Goal: Task Accomplishment & Management: Use online tool/utility

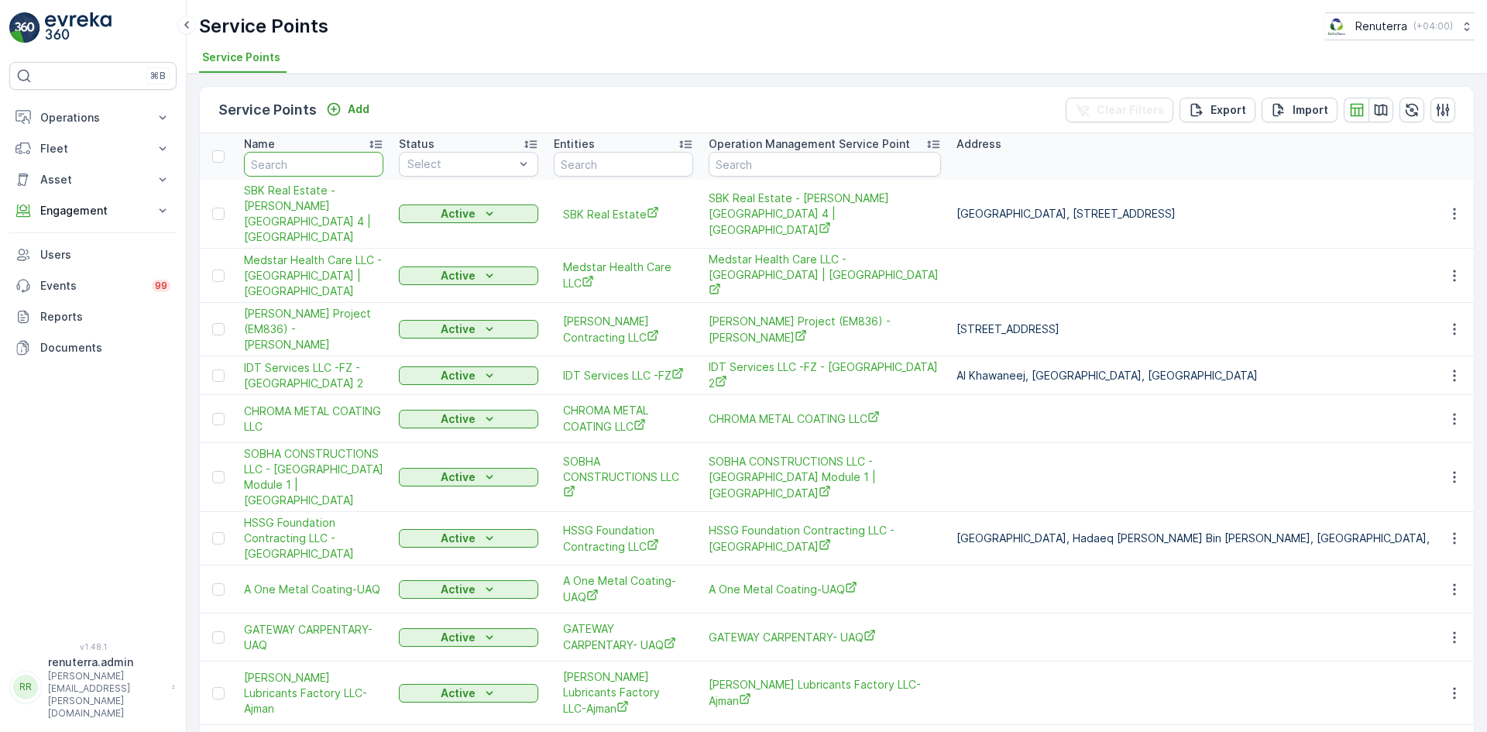
click at [334, 172] on input "text" at bounding box center [313, 164] width 139 height 25
type input "emirates la"
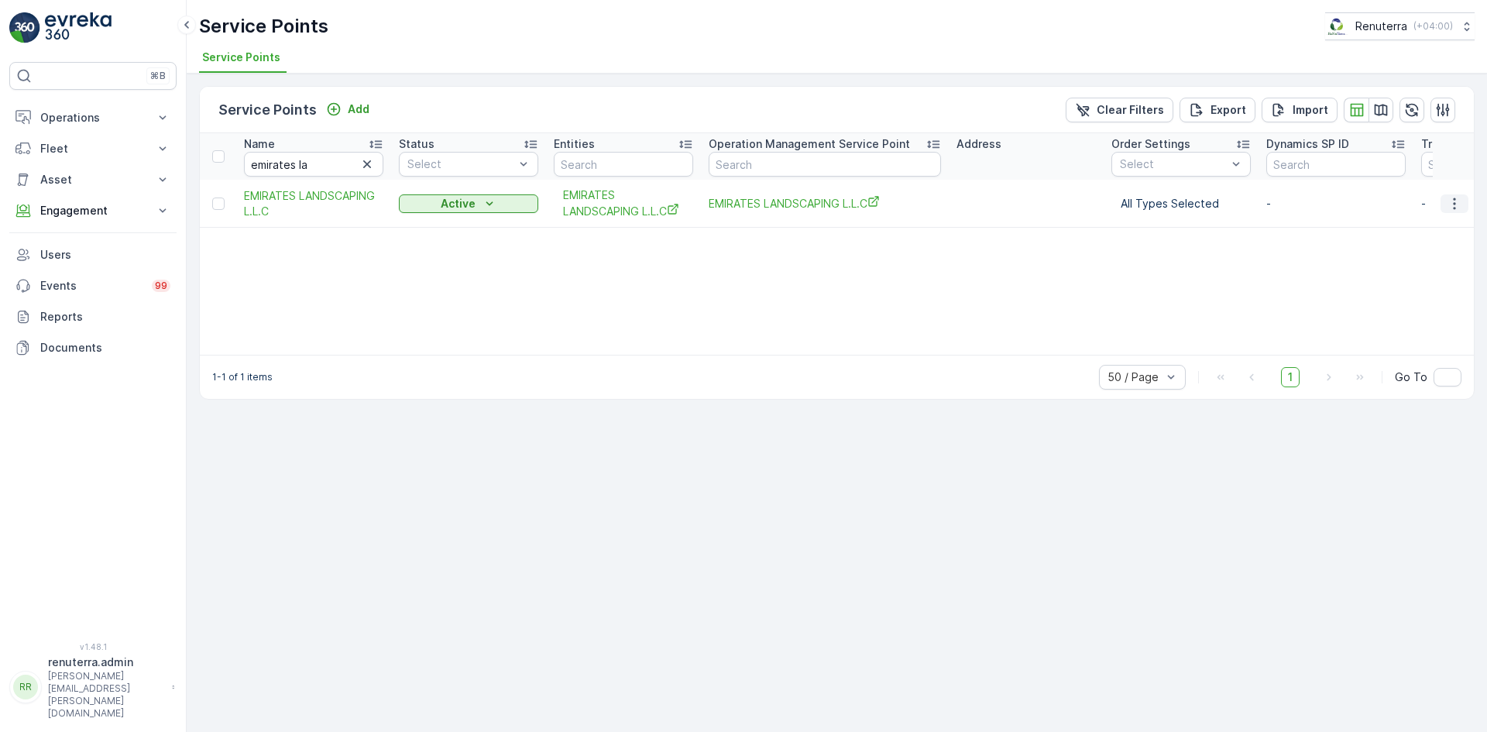
click at [1458, 212] on button "button" at bounding box center [1454, 203] width 28 height 19
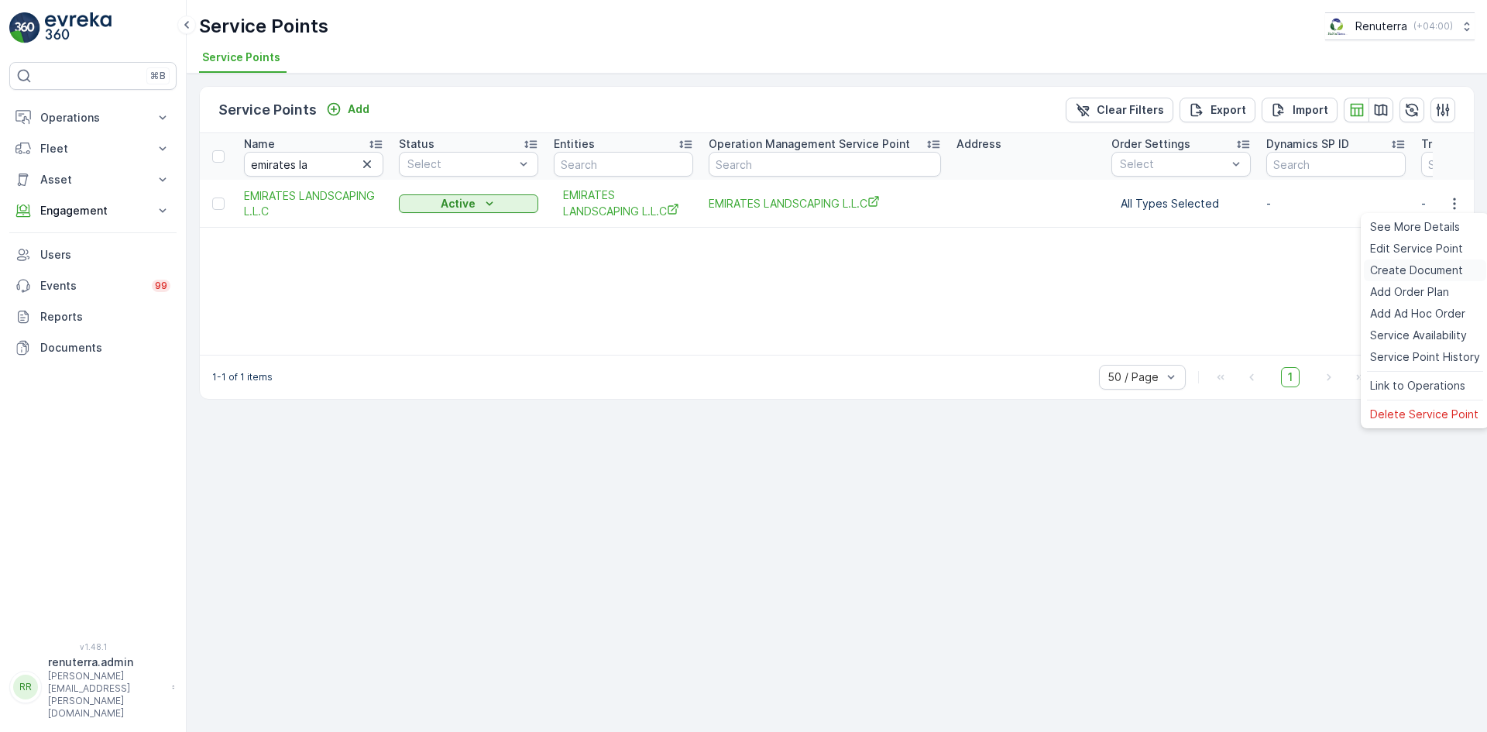
click at [1410, 265] on span "Create Document" at bounding box center [1416, 269] width 93 height 15
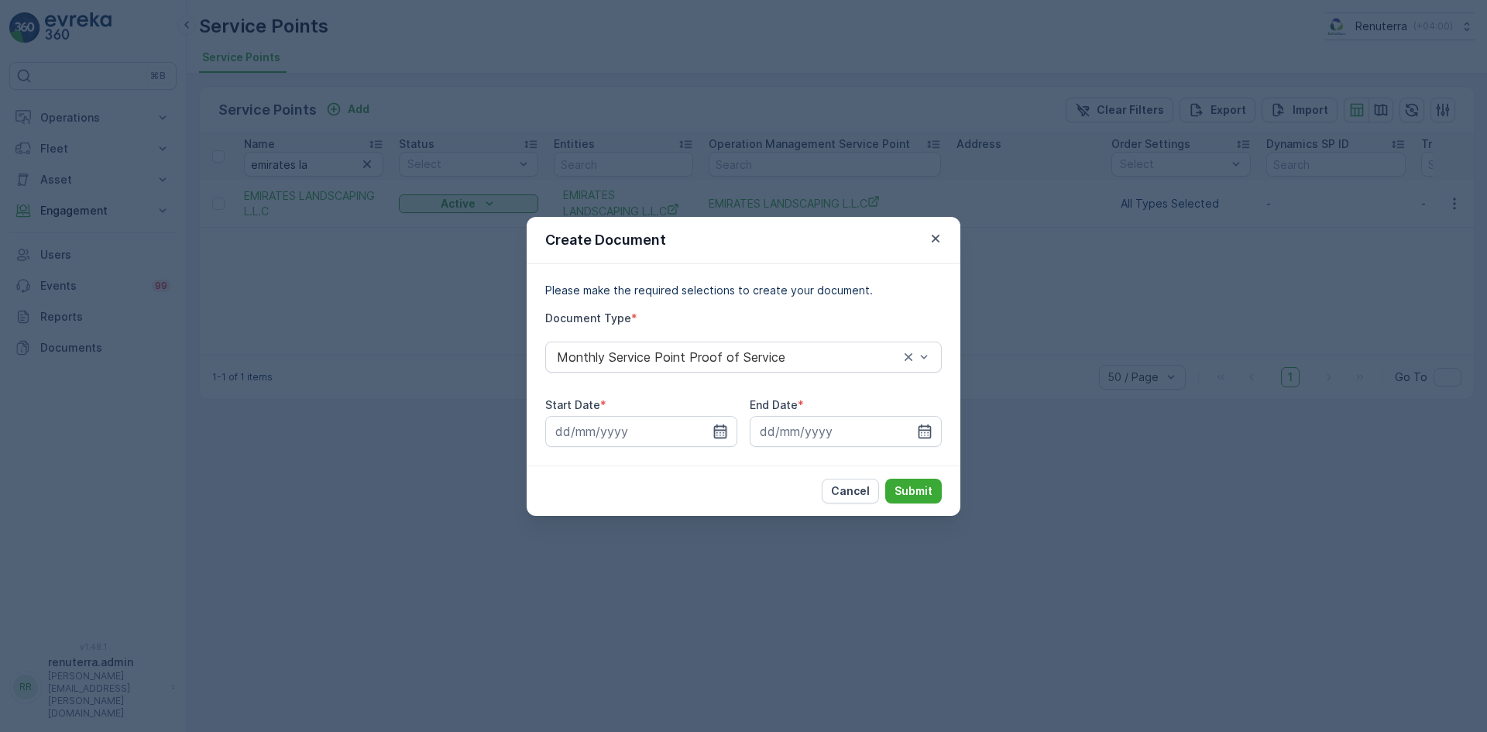
click at [712, 428] on icon "button" at bounding box center [719, 431] width 15 height 15
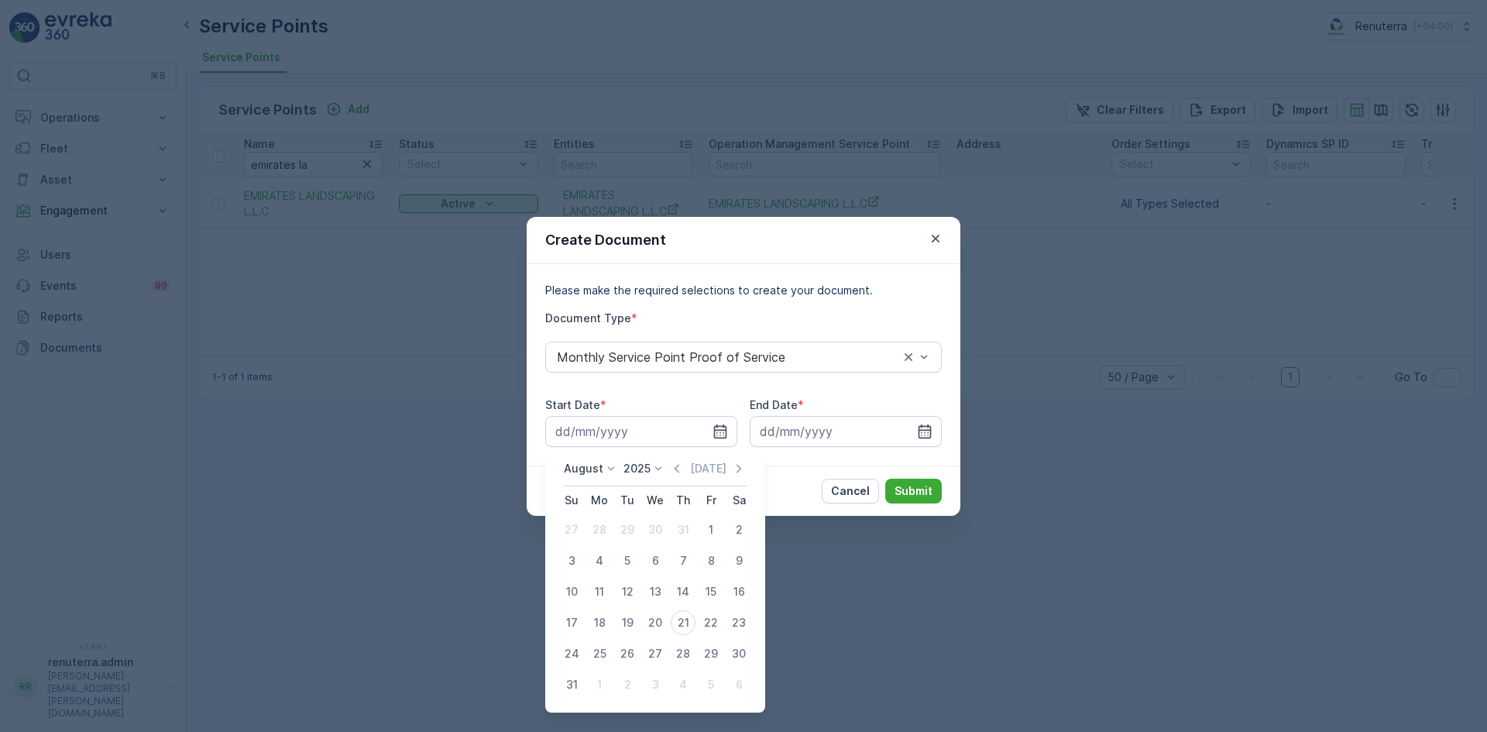
click at [671, 472] on div "[DATE] [DATE]" at bounding box center [655, 474] width 183 height 26
click at [672, 475] on div "[DATE] [DATE]" at bounding box center [655, 474] width 183 height 26
click at [678, 469] on icon "button" at bounding box center [676, 468] width 15 height 15
click at [631, 523] on div "1" at bounding box center [627, 529] width 25 height 25
type input "[DATE]"
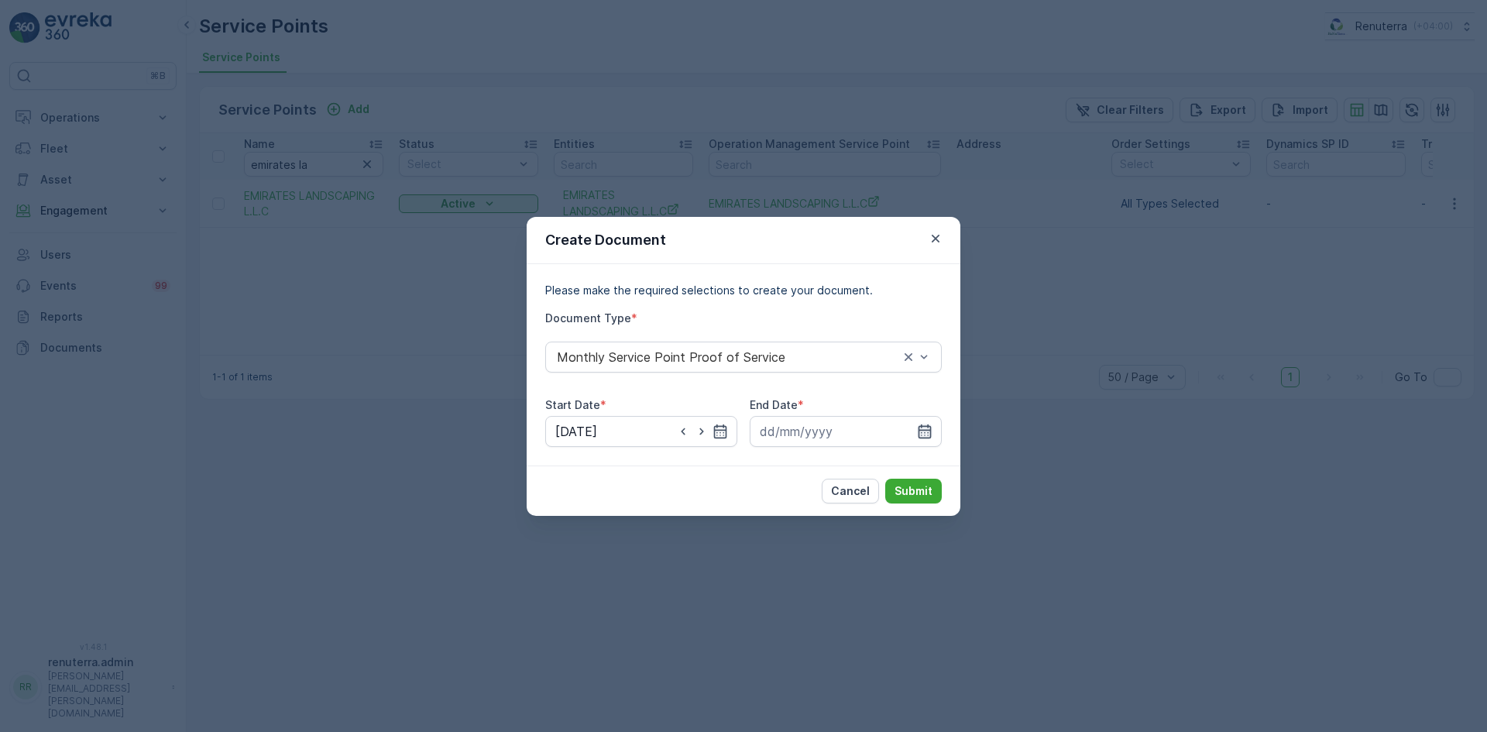
click at [926, 437] on icon "button" at bounding box center [924, 431] width 13 height 14
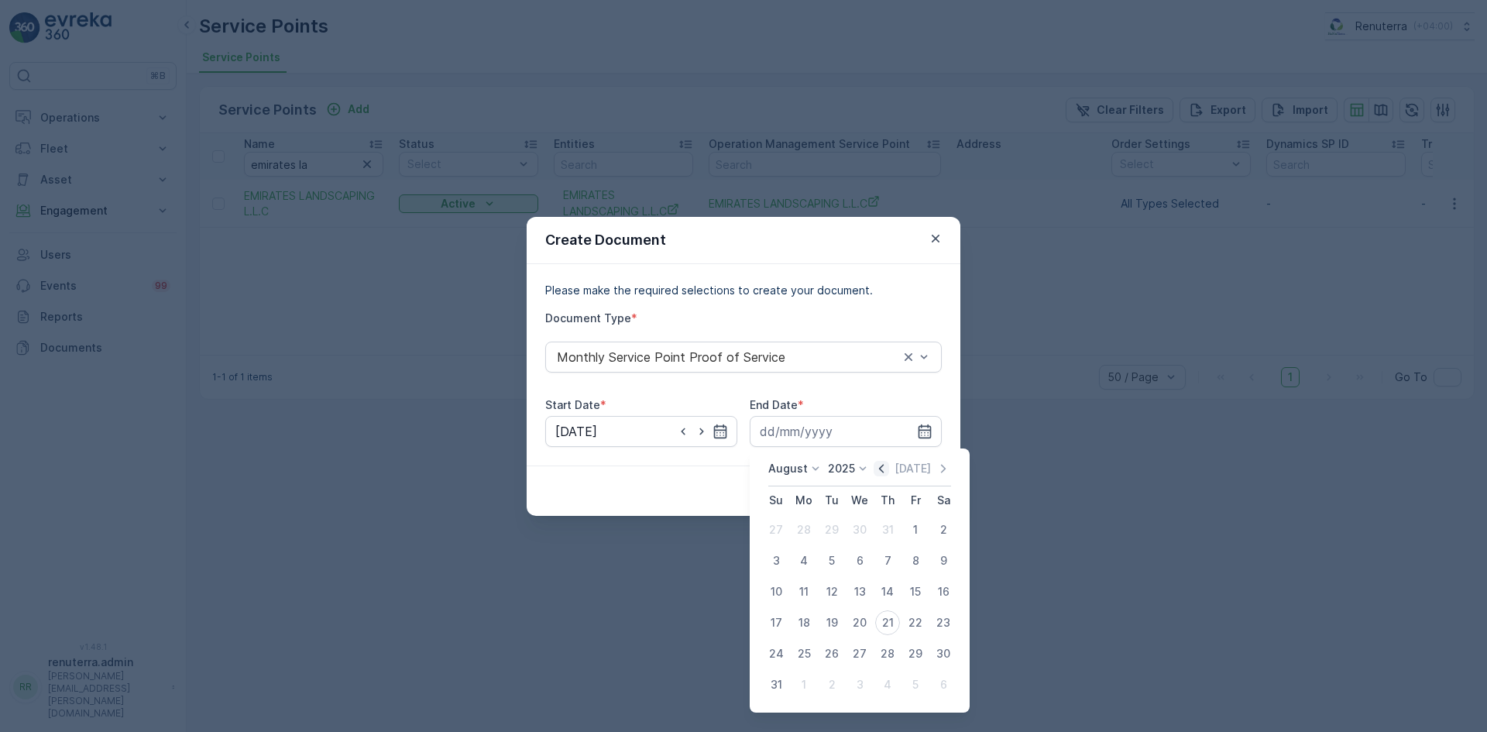
click at [883, 466] on icon "button" at bounding box center [881, 468] width 5 height 9
click at [878, 659] on div "31" at bounding box center [887, 653] width 25 height 25
type input "[DATE]"
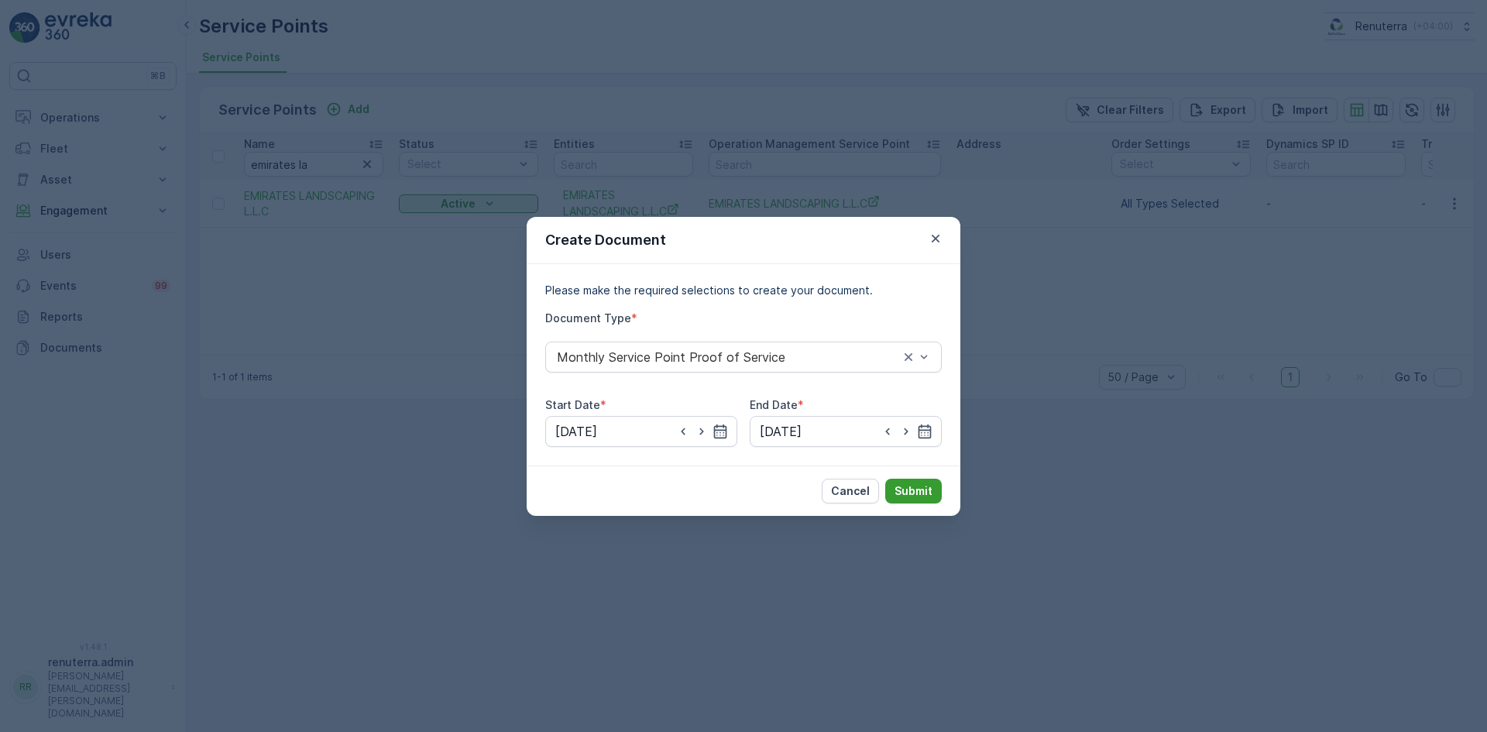
click at [928, 503] on button "Submit" at bounding box center [913, 491] width 57 height 25
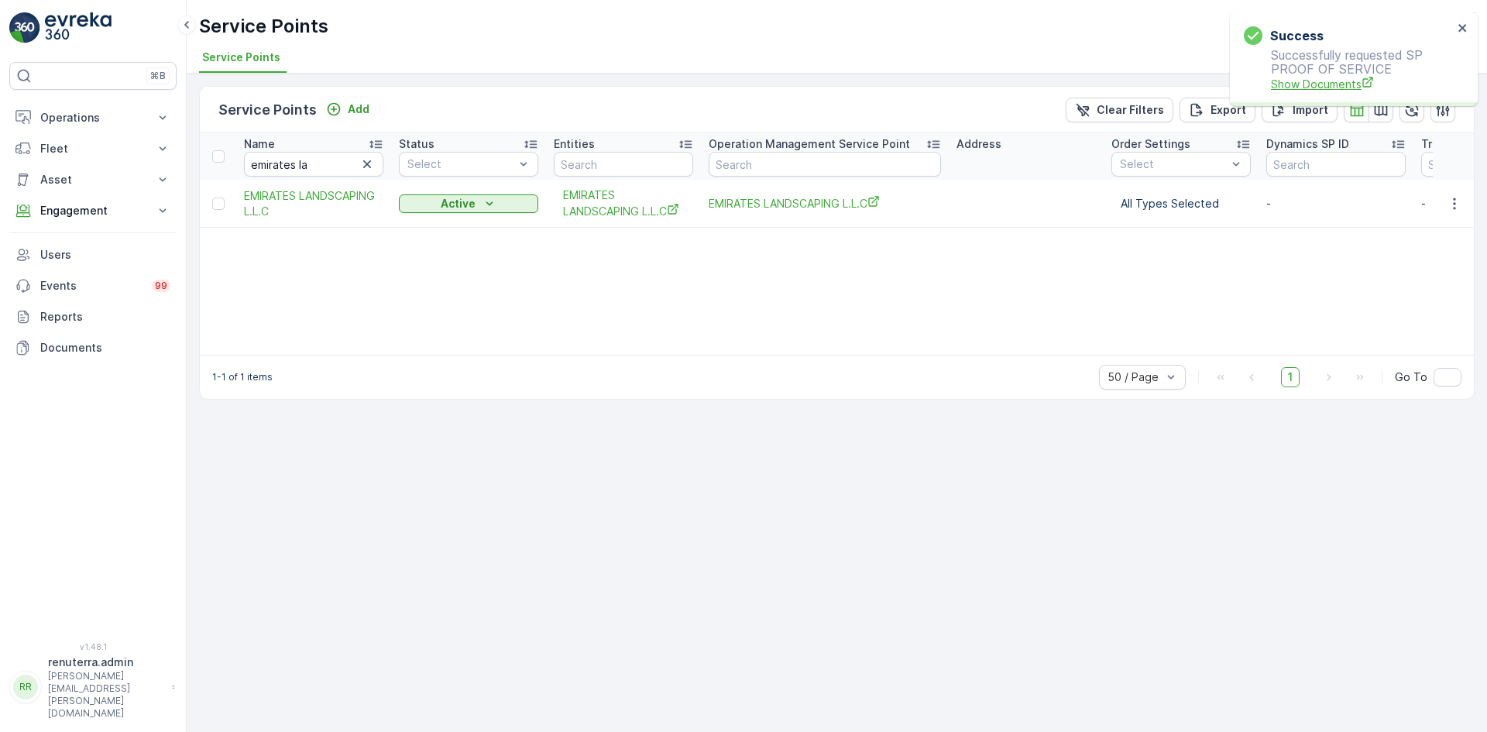
click at [1324, 78] on span "Show Documents" at bounding box center [1362, 84] width 182 height 16
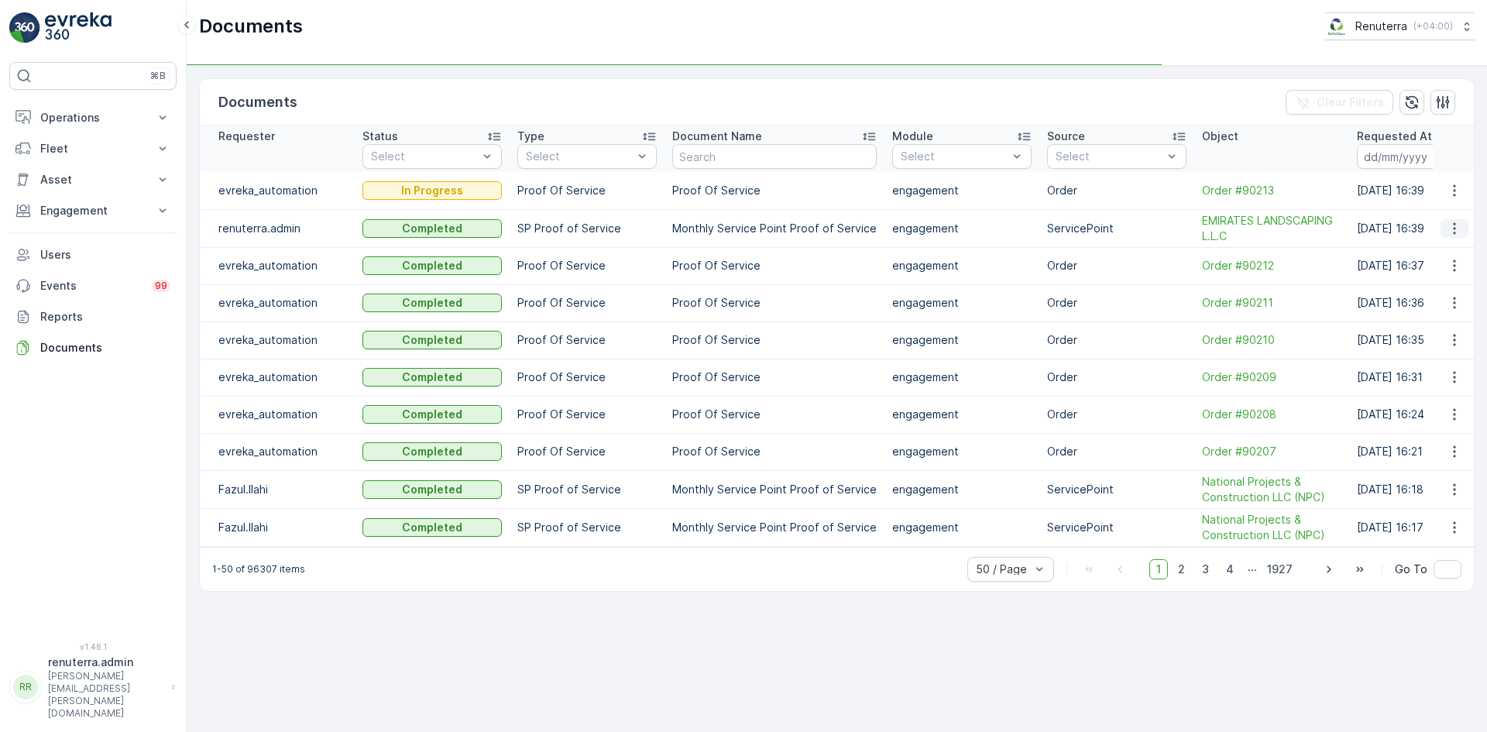
drag, startPoint x: 1444, startPoint y: 240, endPoint x: 1463, endPoint y: 232, distance: 20.1
click at [1454, 236] on td at bounding box center [1453, 228] width 42 height 38
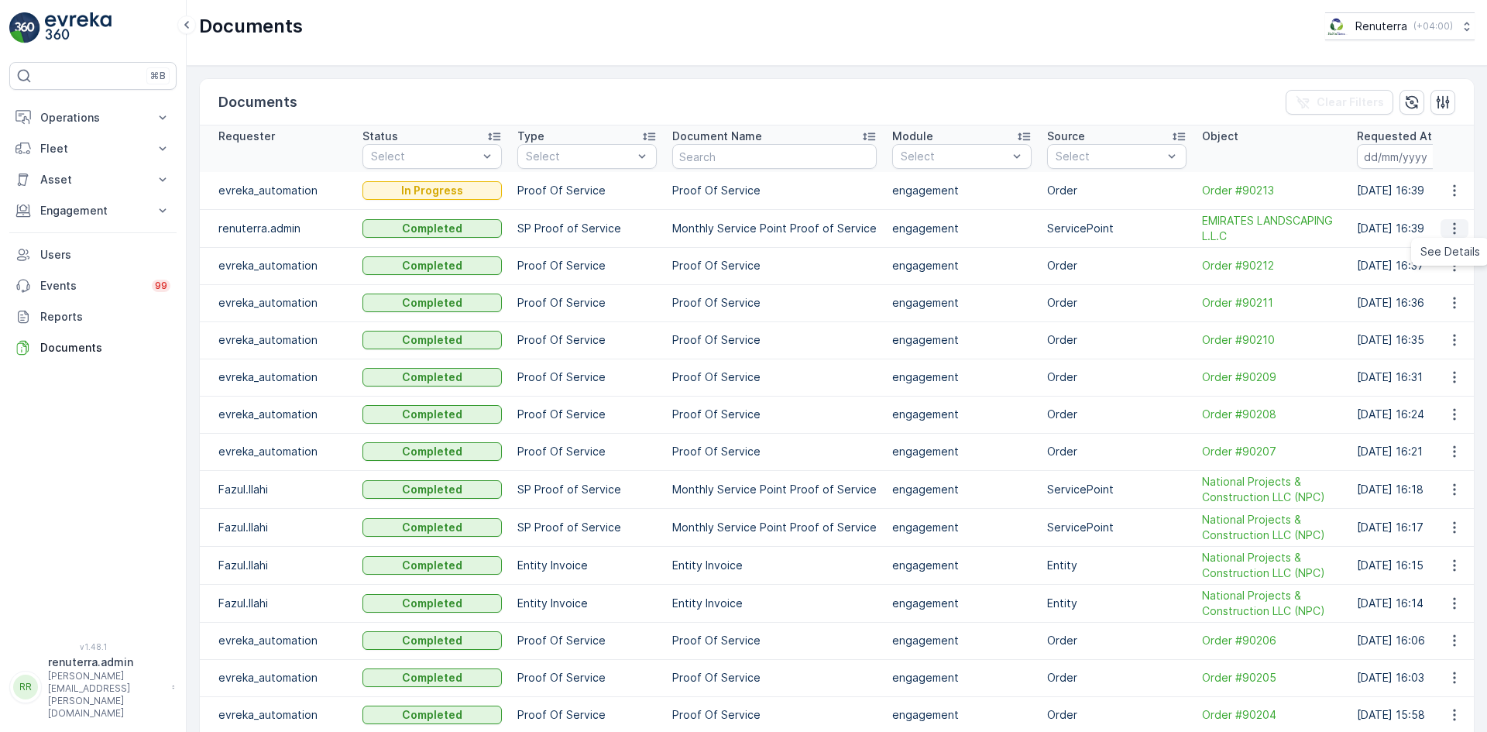
click at [1454, 227] on icon "button" at bounding box center [1453, 228] width 15 height 15
click at [1447, 251] on span "See Details" at bounding box center [1450, 251] width 60 height 15
